Goal: Information Seeking & Learning: Learn about a topic

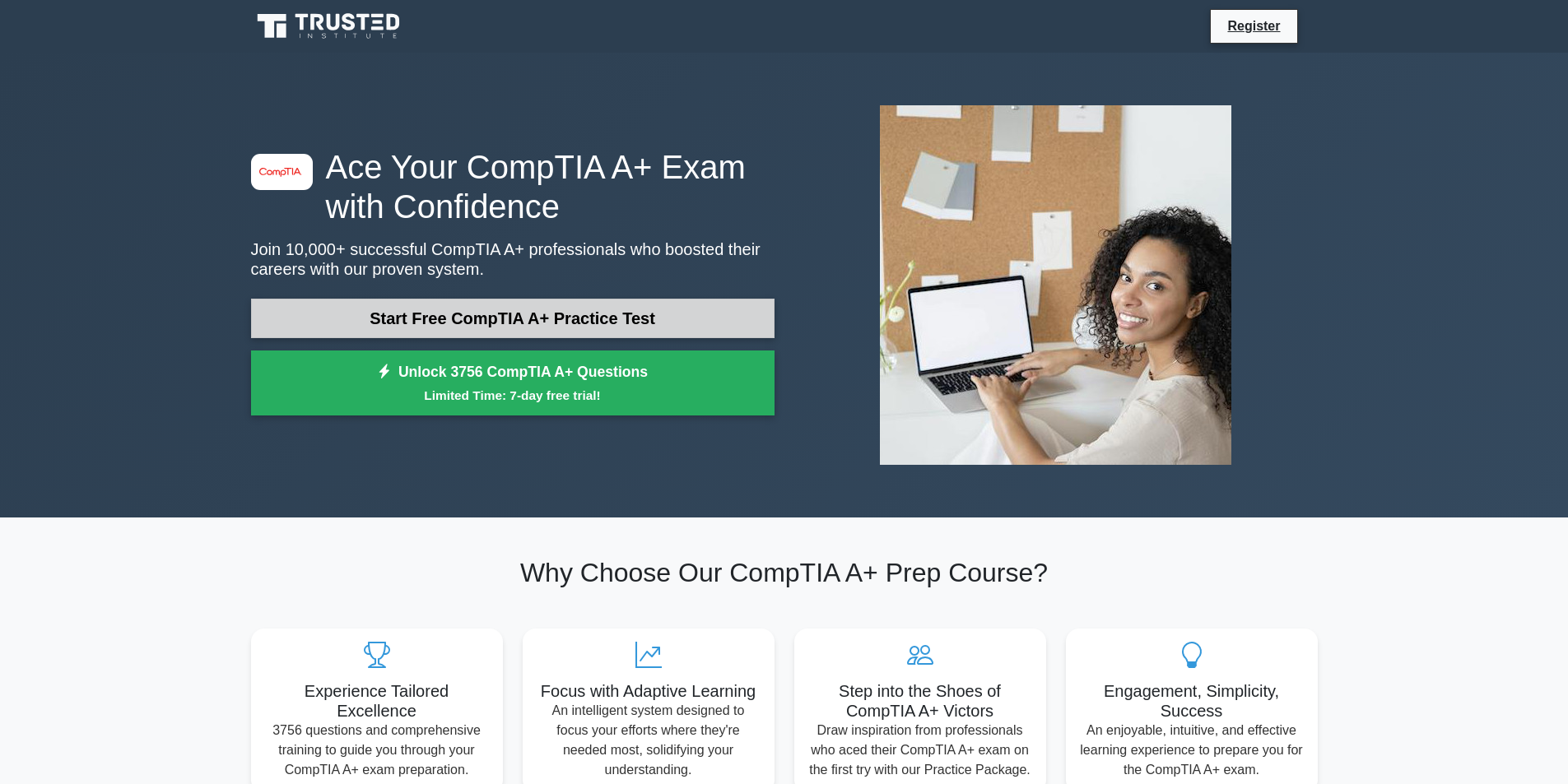
click at [624, 309] on link "Start Free CompTIA A+ Practice Test" at bounding box center [513, 318] width 524 height 39
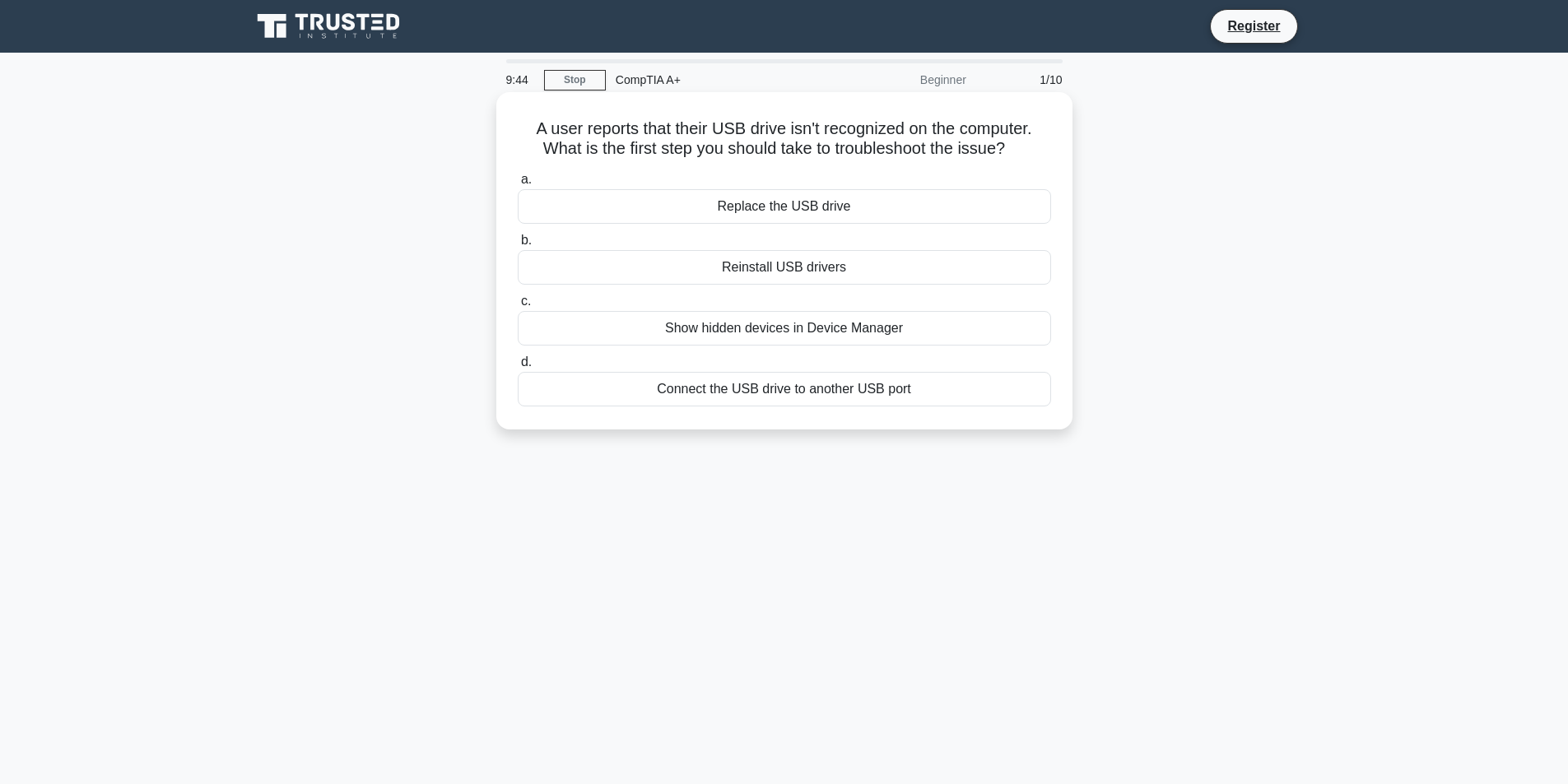
click at [694, 401] on div "Connect the USB drive to another USB port" at bounding box center [784, 389] width 533 height 34
click at [518, 368] on input "d. Connect the USB drive to another USB port" at bounding box center [518, 362] width 0 height 11
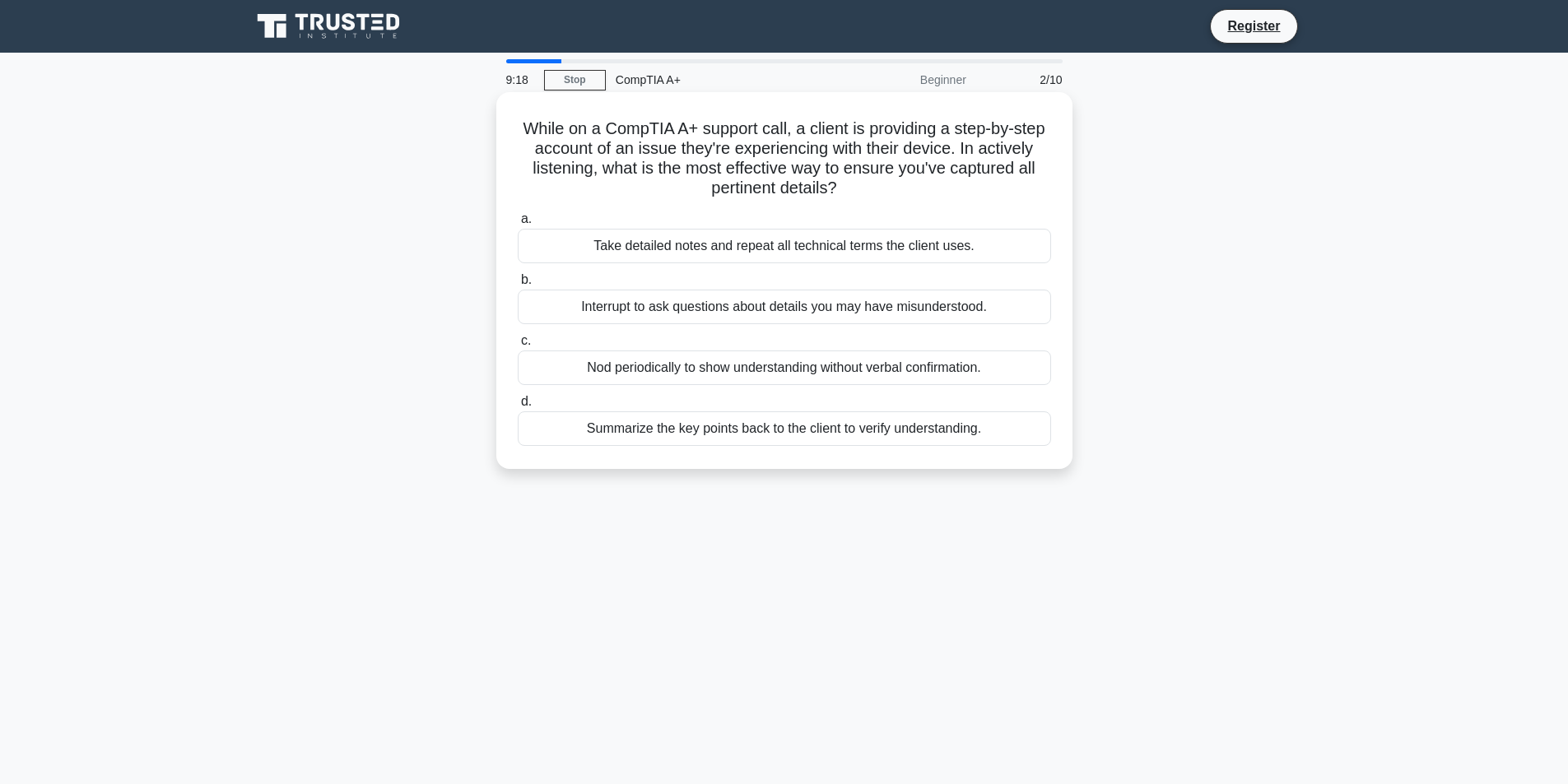
click at [702, 429] on div "Summarize the key points back to the client to verify understanding." at bounding box center [784, 429] width 533 height 34
click at [518, 407] on input "d. Summarize the key points back to the client to verify understanding." at bounding box center [518, 401] width 0 height 11
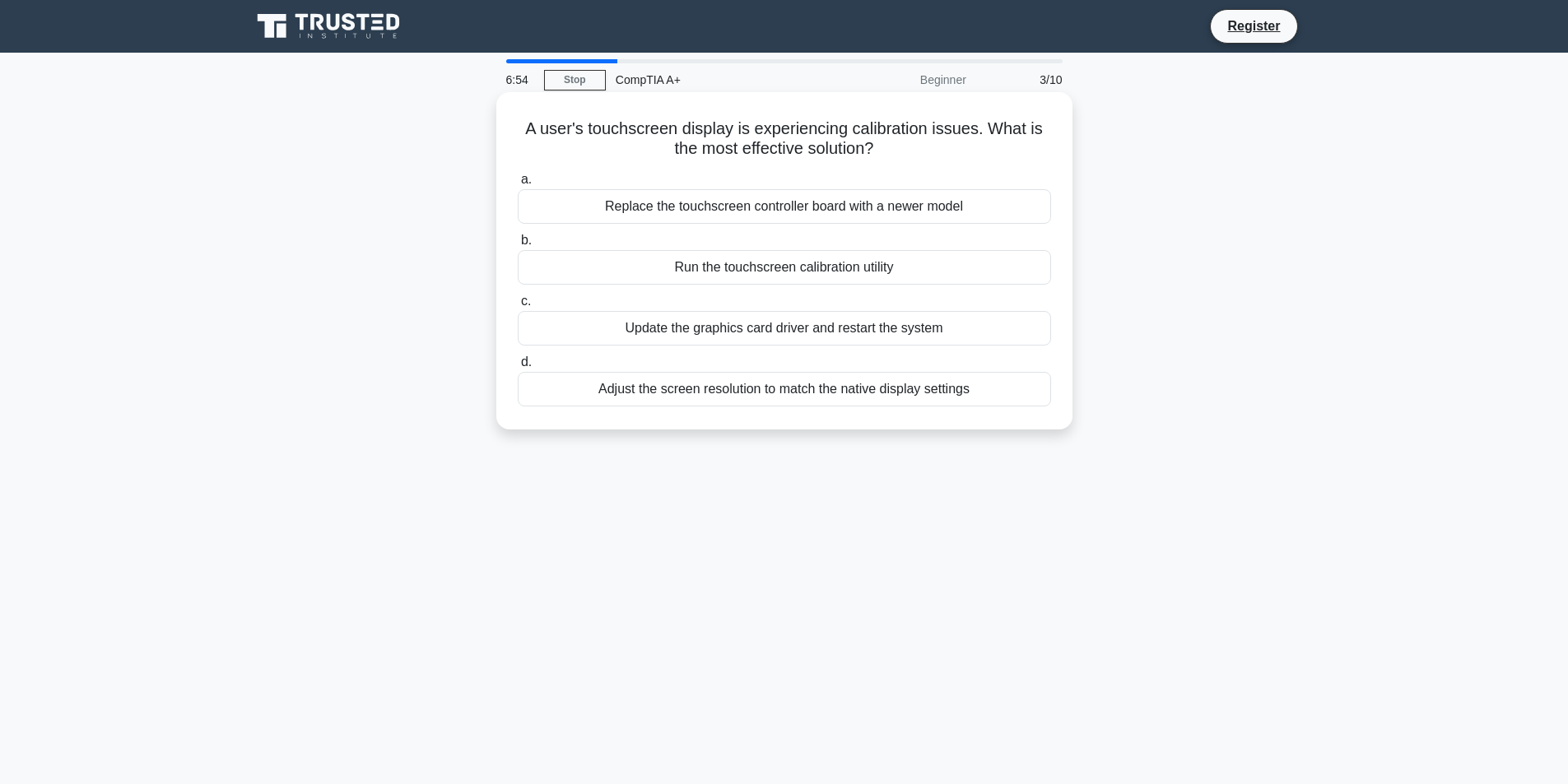
click at [769, 331] on div "Update the graphics card driver and restart the system" at bounding box center [784, 328] width 533 height 34
click at [518, 307] on input "c. Update the graphics card driver and restart the system" at bounding box center [518, 301] width 0 height 11
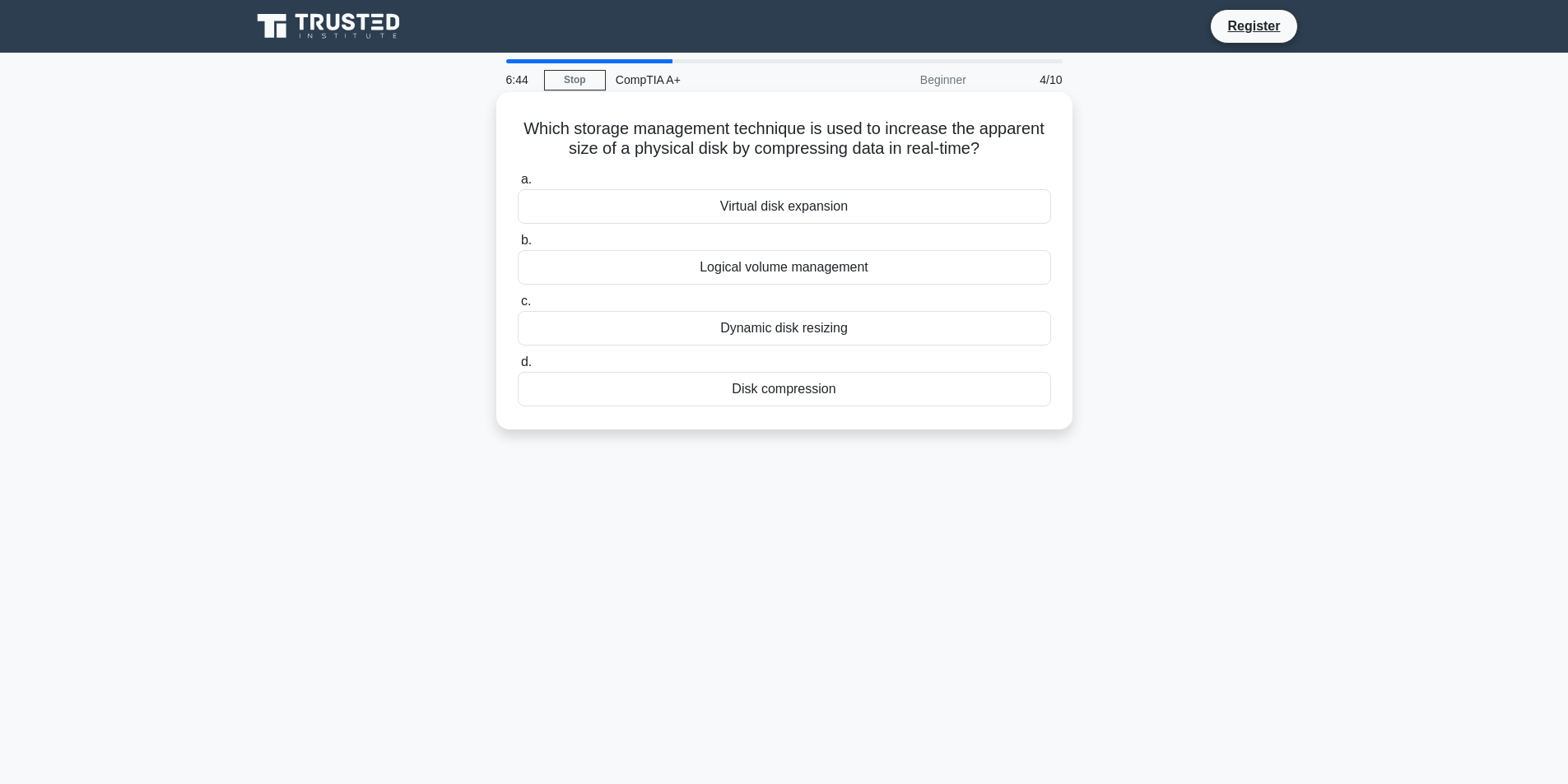
click at [755, 391] on div "Disk compression" at bounding box center [784, 389] width 533 height 34
click at [518, 368] on input "d. Disk compression" at bounding box center [518, 362] width 0 height 11
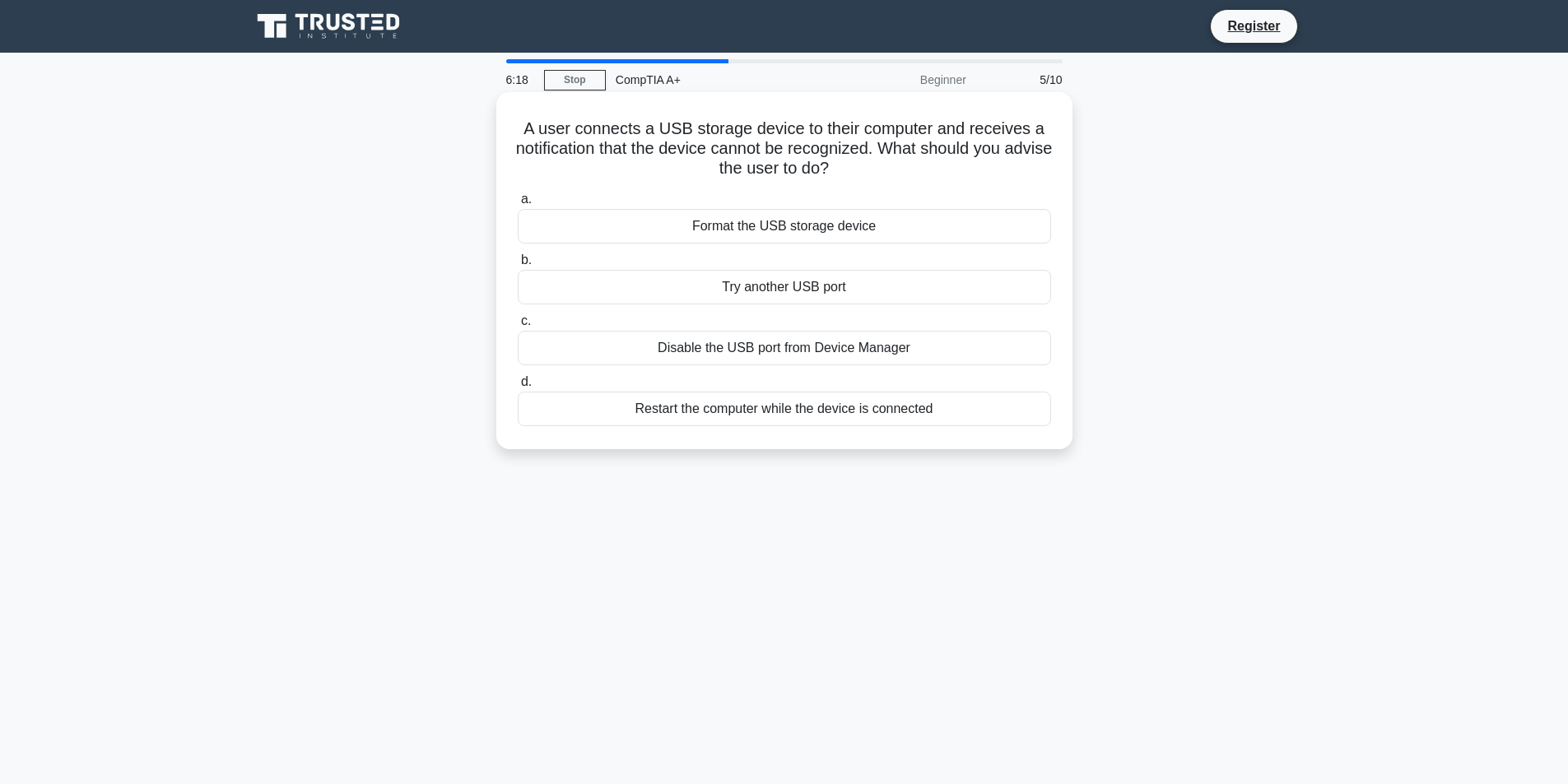
click at [767, 291] on div "Try another USB port" at bounding box center [784, 286] width 533 height 34
click at [518, 265] on input "b. Try another USB port" at bounding box center [518, 260] width 0 height 11
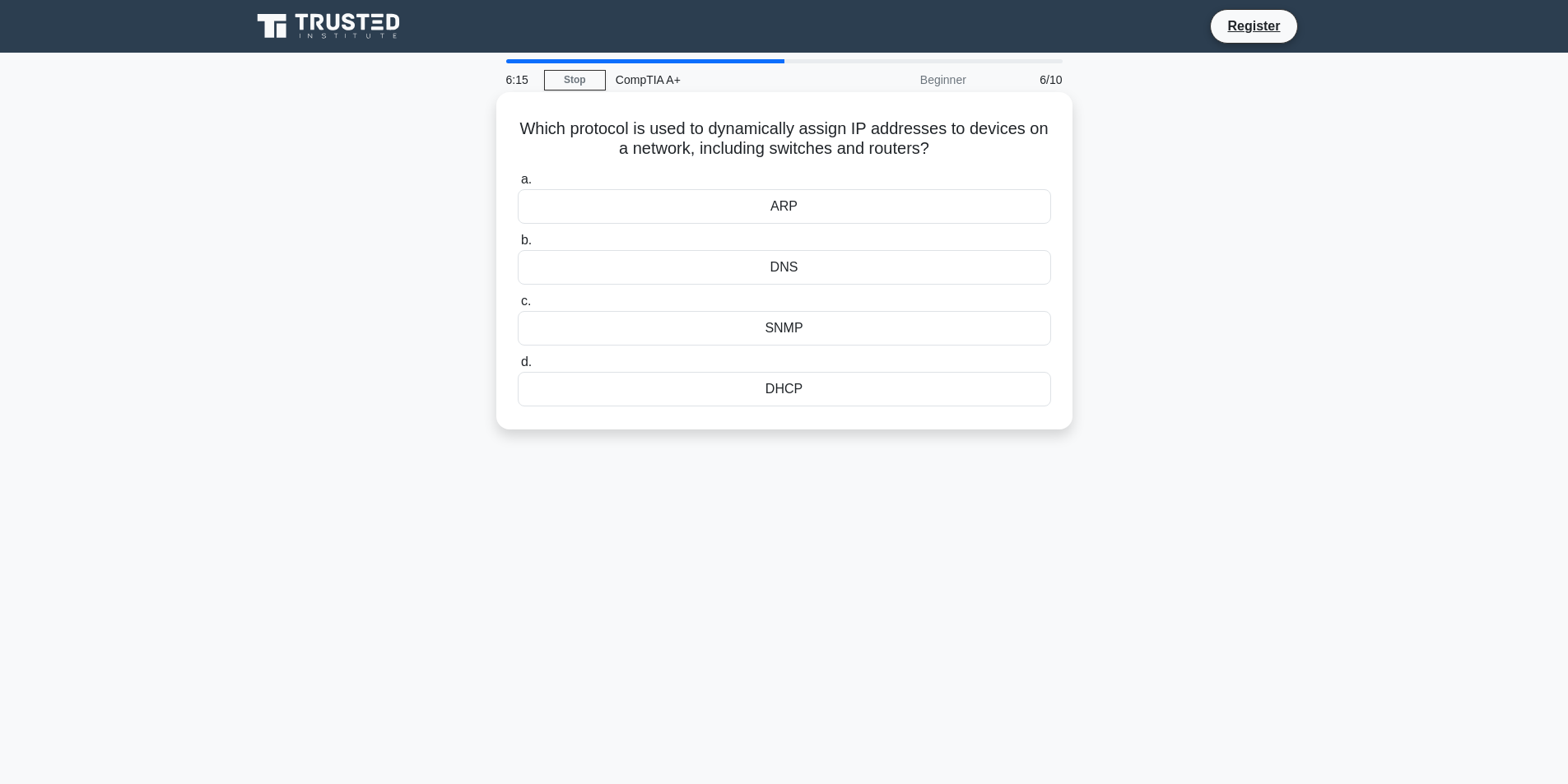
click at [773, 382] on div "DHCP" at bounding box center [784, 389] width 533 height 34
click at [518, 368] on input "d. DHCP" at bounding box center [518, 362] width 0 height 11
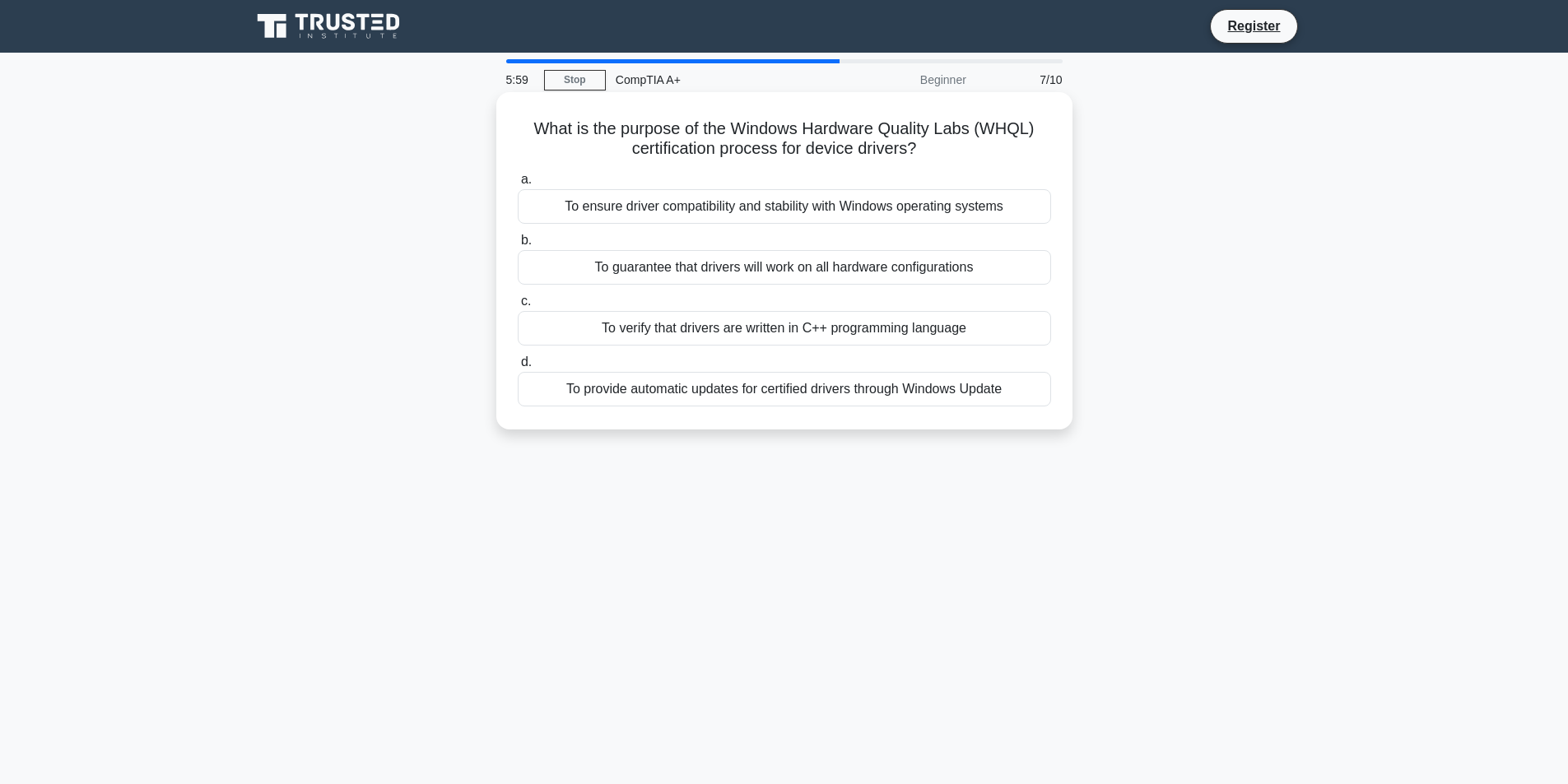
click at [806, 211] on div "To ensure driver compatibility and stability with Windows operating systems" at bounding box center [784, 206] width 533 height 34
click at [518, 185] on input "a. To ensure driver compatibility and stability with Windows operating systems" at bounding box center [518, 180] width 0 height 11
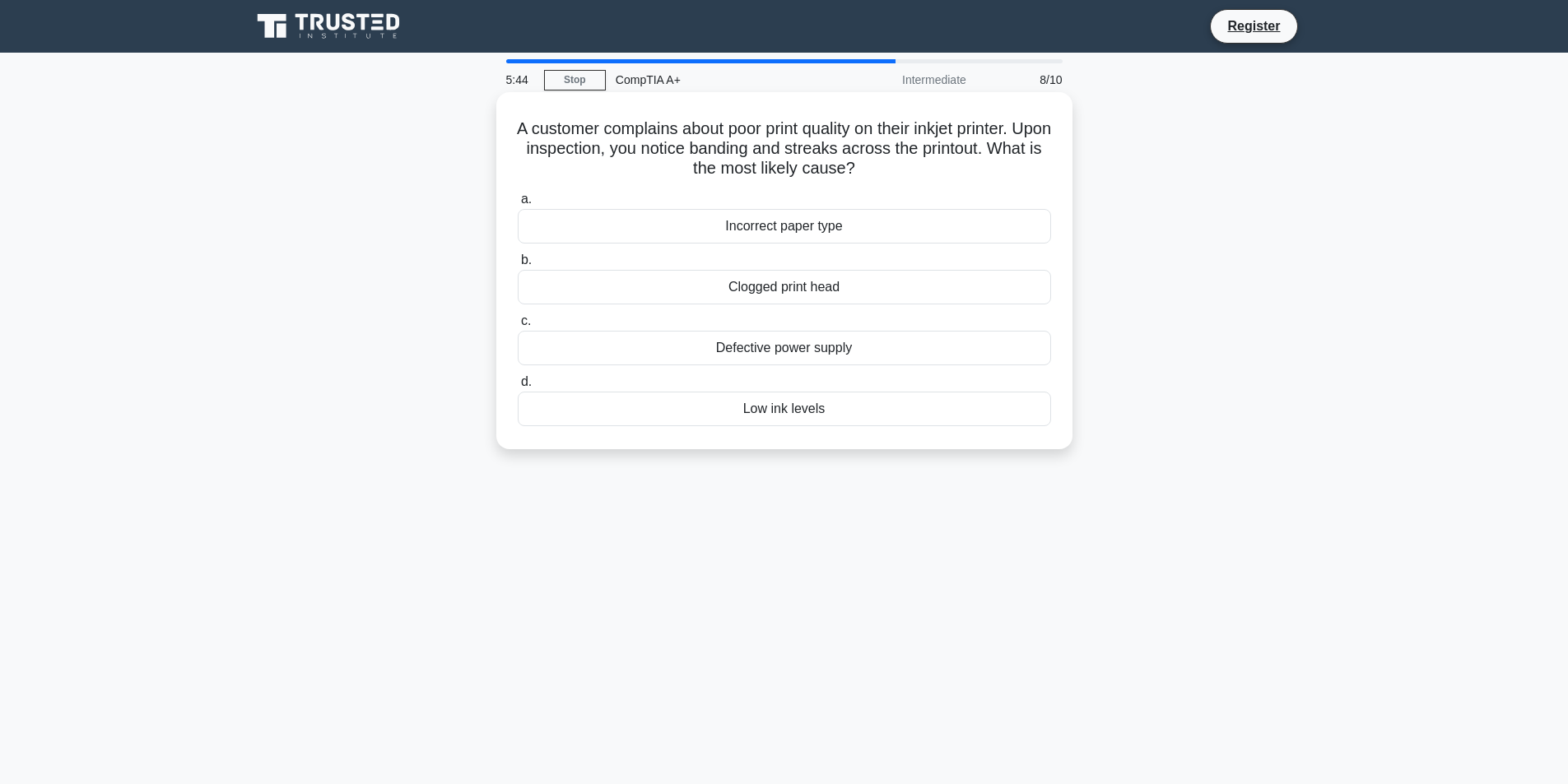
click at [774, 411] on div "Low ink levels" at bounding box center [784, 409] width 533 height 34
click at [518, 388] on input "d. Low ink levels" at bounding box center [518, 381] width 0 height 11
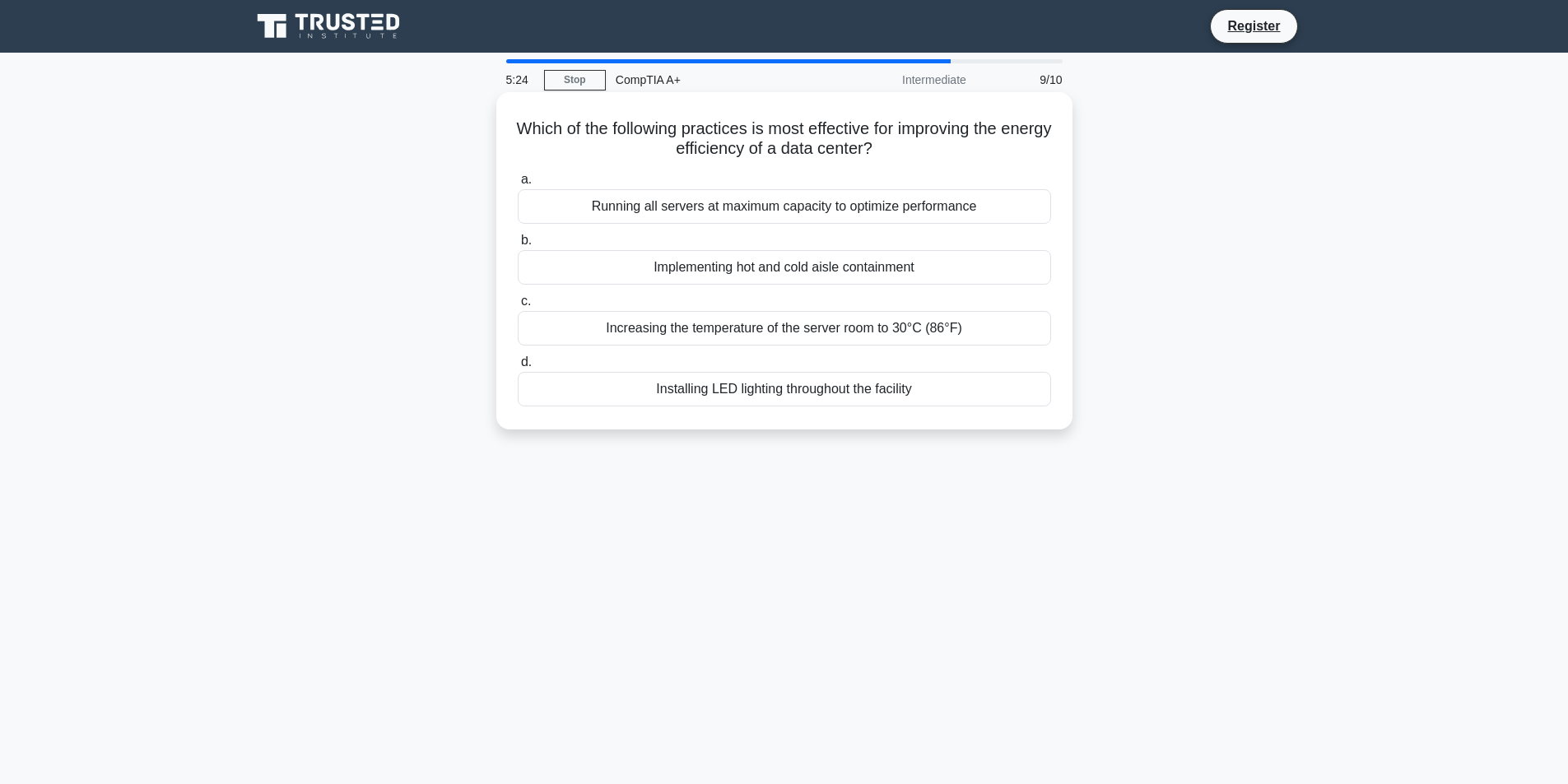
click at [808, 280] on div "Implementing hot and cold aisle containment" at bounding box center [784, 267] width 533 height 34
click at [518, 246] on input "b. Implementing hot and cold aisle containment" at bounding box center [518, 240] width 0 height 11
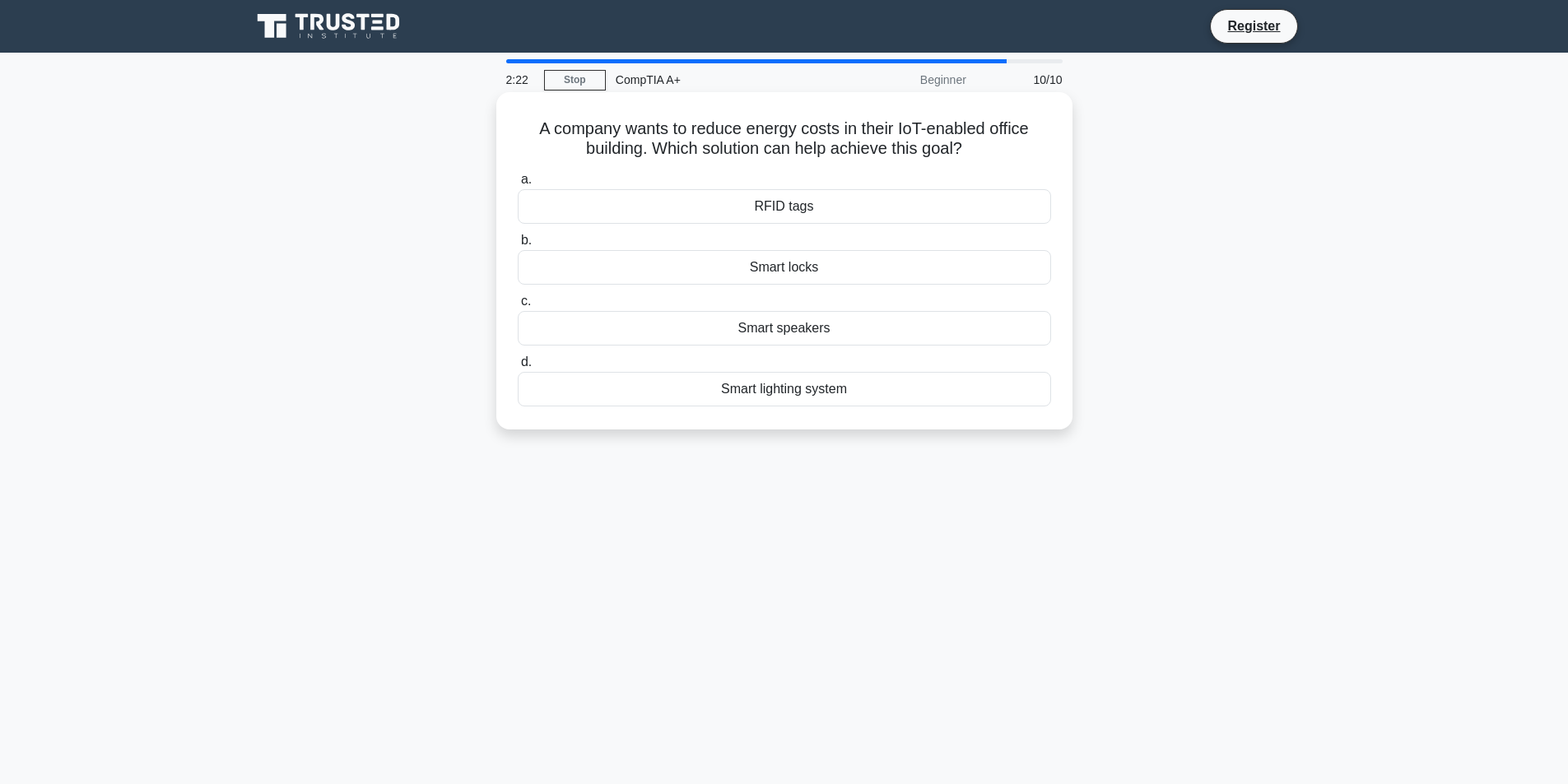
click at [819, 394] on div "Smart lighting system" at bounding box center [784, 389] width 533 height 34
click at [518, 368] on input "d. Smart lighting system" at bounding box center [518, 362] width 0 height 11
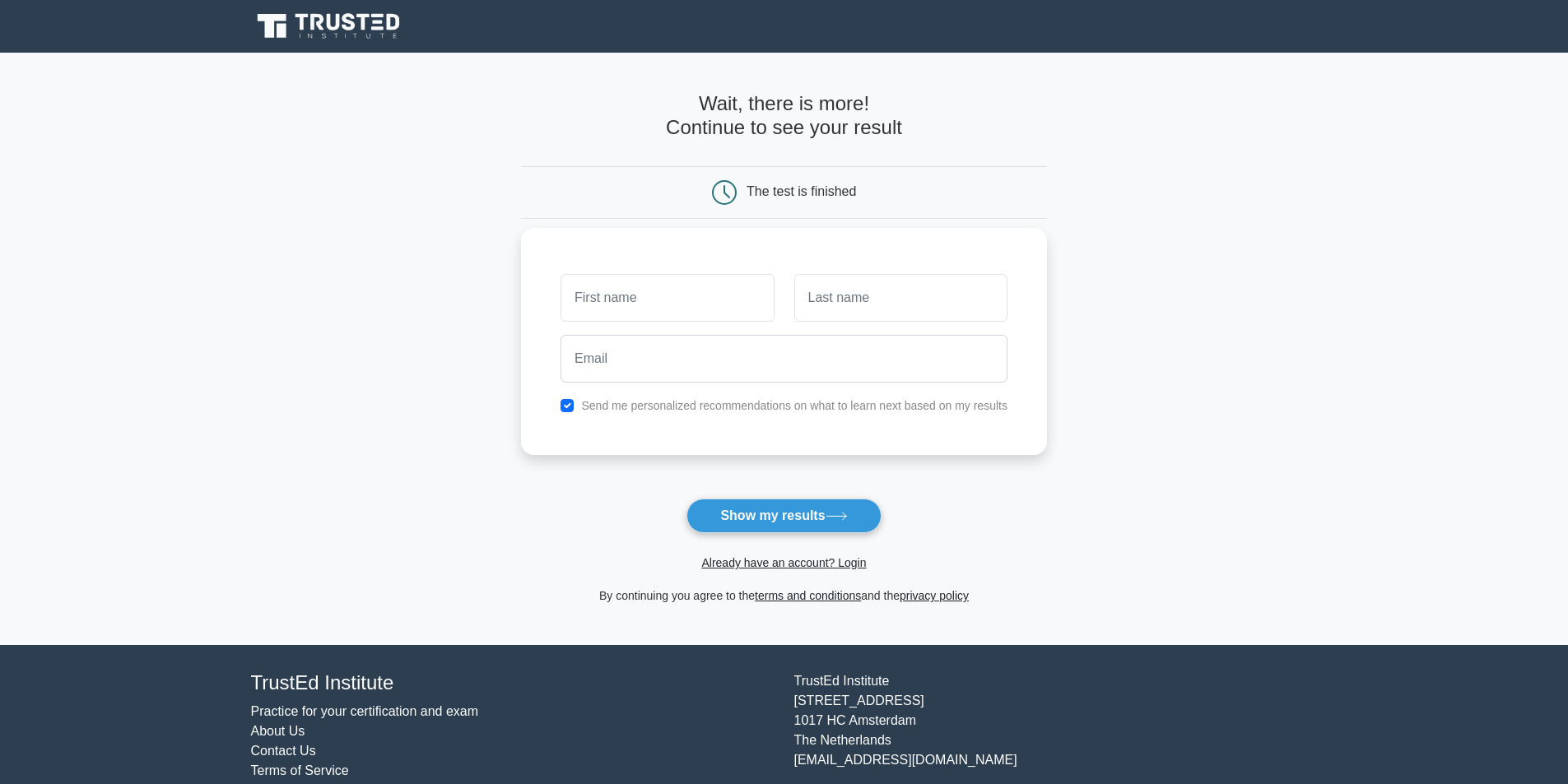
scroll to position [44, 0]
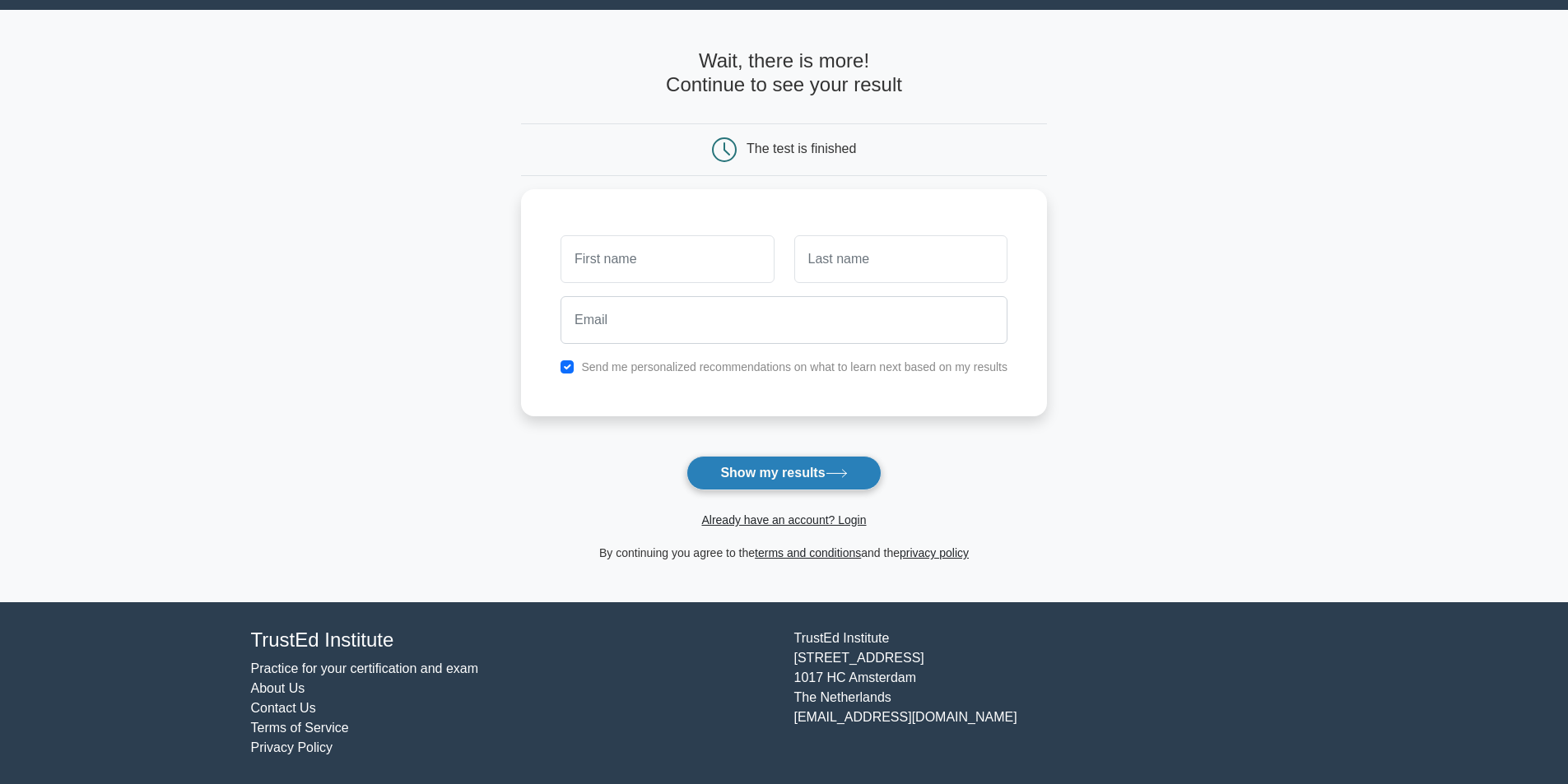
click at [799, 466] on button "Show my results" at bounding box center [783, 473] width 194 height 34
click at [720, 472] on button "Show my results" at bounding box center [783, 473] width 194 height 34
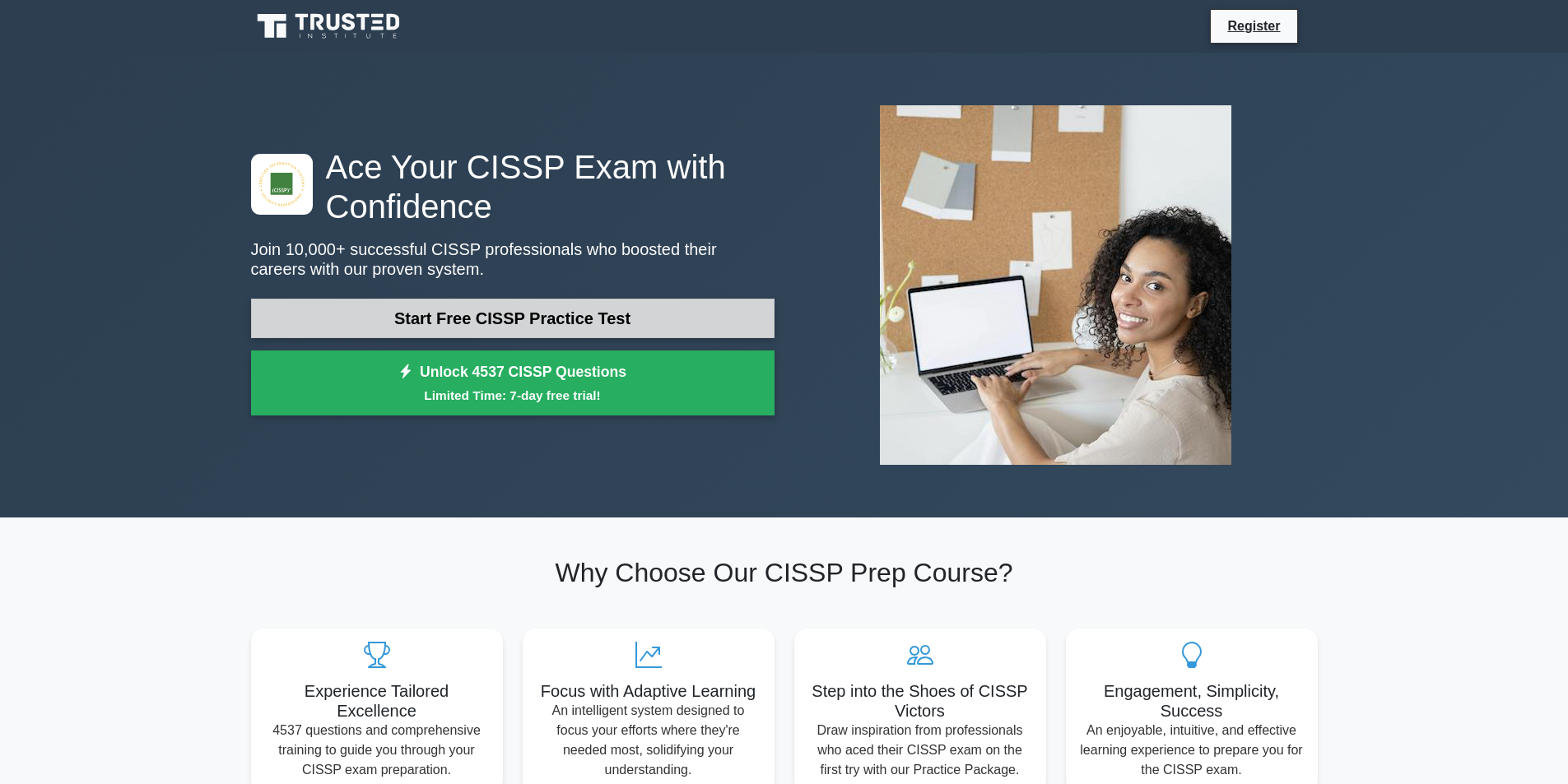
click at [557, 310] on link "Start Free CISSP Practice Test" at bounding box center [513, 318] width 524 height 39
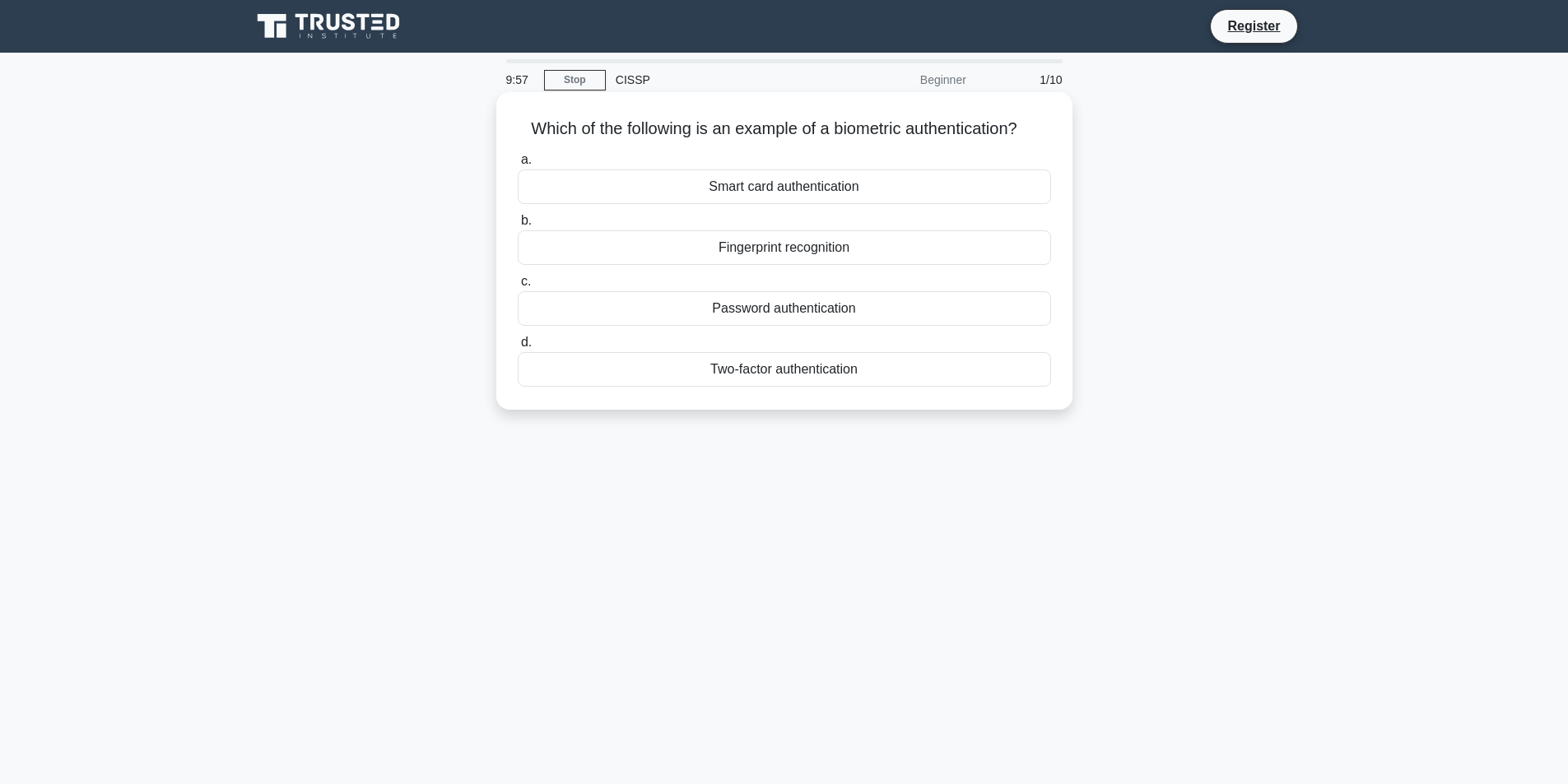
click at [700, 252] on div "Fingerprint recognition" at bounding box center [784, 247] width 533 height 34
click at [518, 226] on input "b. Fingerprint recognition" at bounding box center [518, 221] width 0 height 11
